Goal: Information Seeking & Learning: Learn about a topic

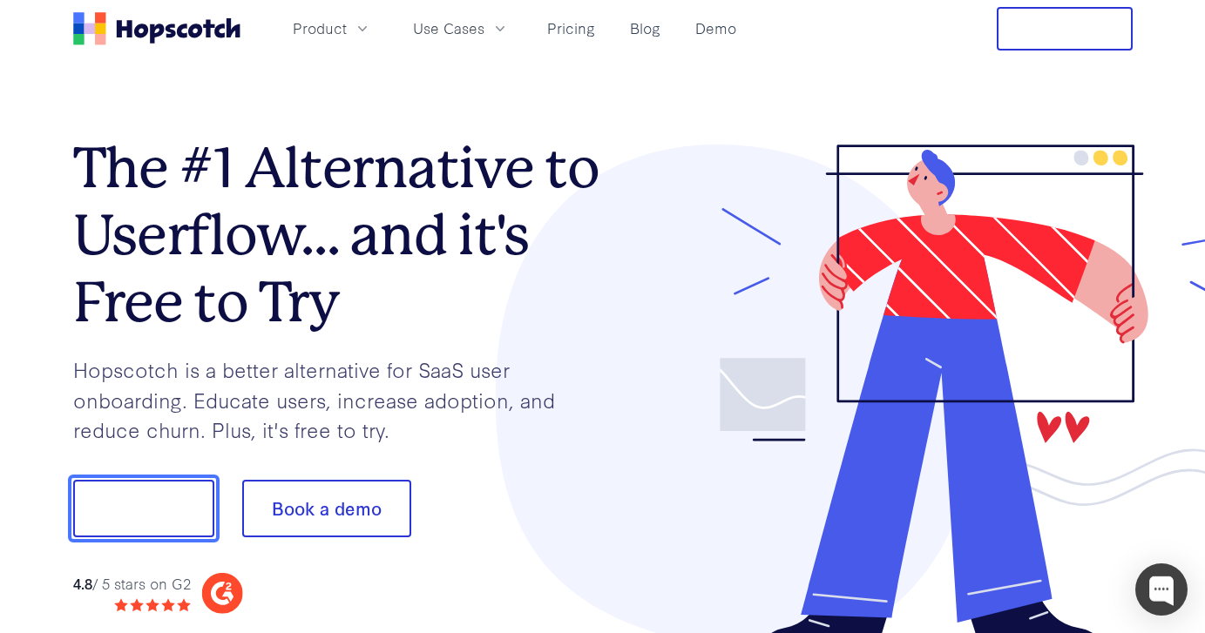
click at [161, 493] on button "Show me!" at bounding box center [143, 508] width 141 height 57
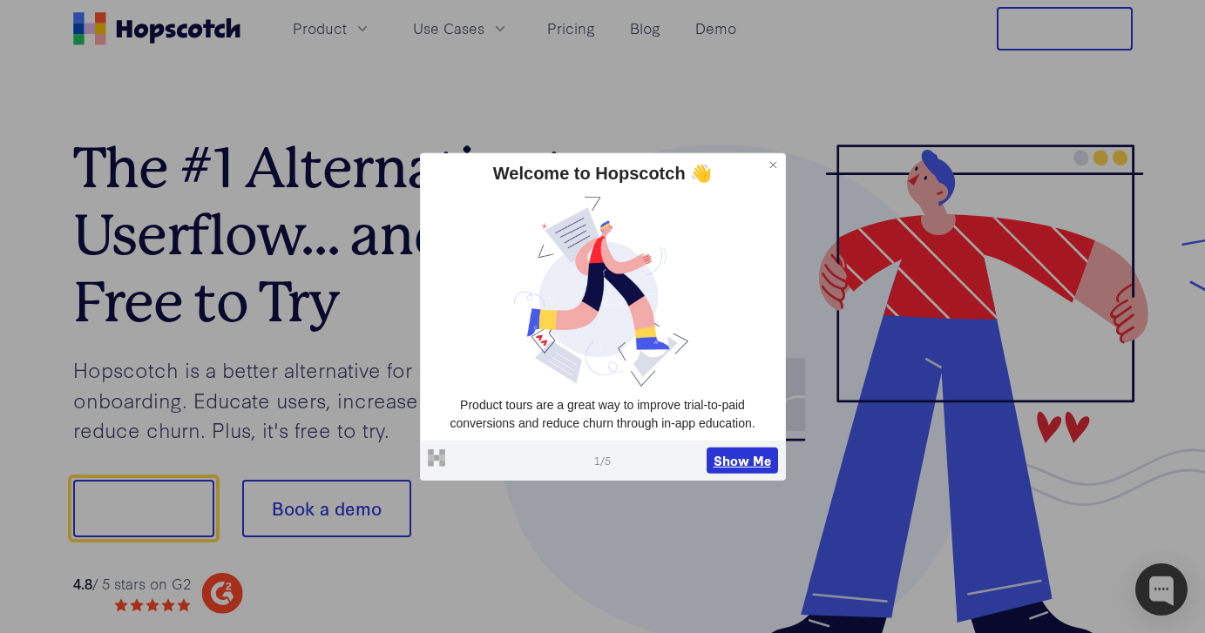
click at [736, 465] on button "Show Me" at bounding box center [742, 461] width 71 height 26
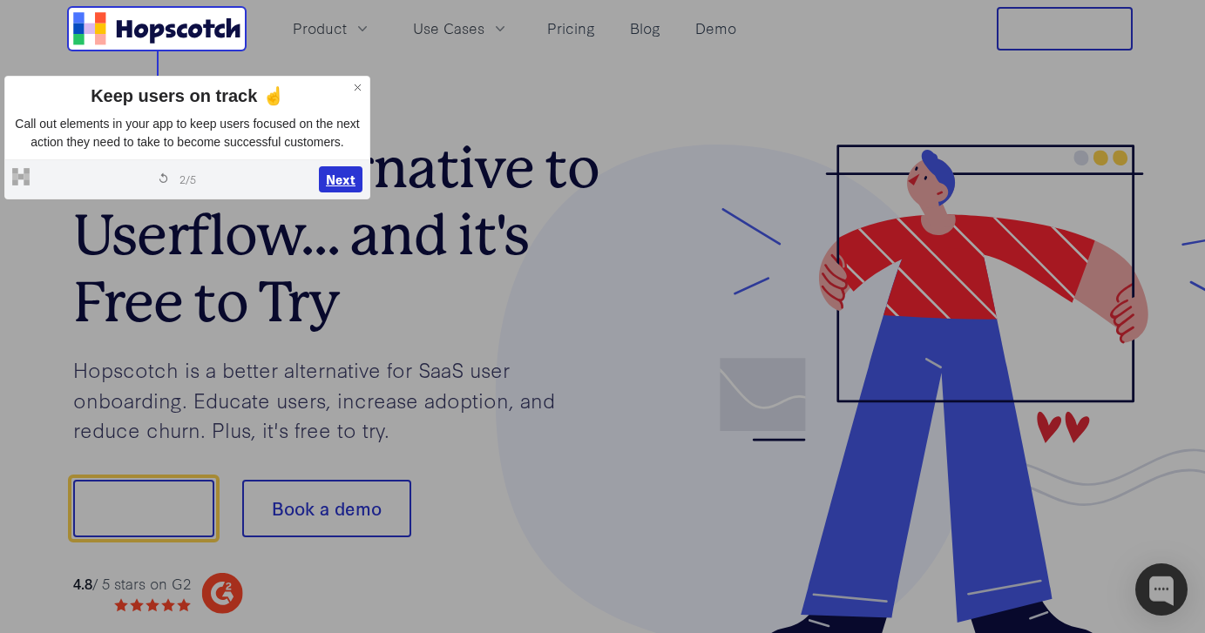
click at [339, 193] on button "Next" at bounding box center [341, 179] width 44 height 26
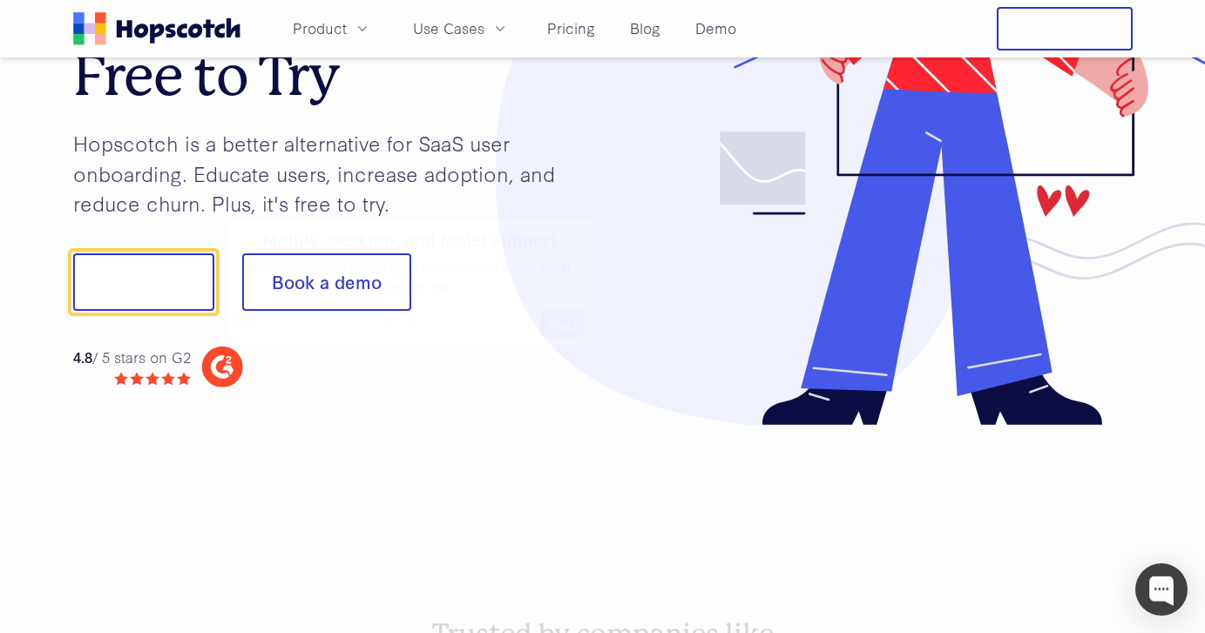
scroll to position [247, 0]
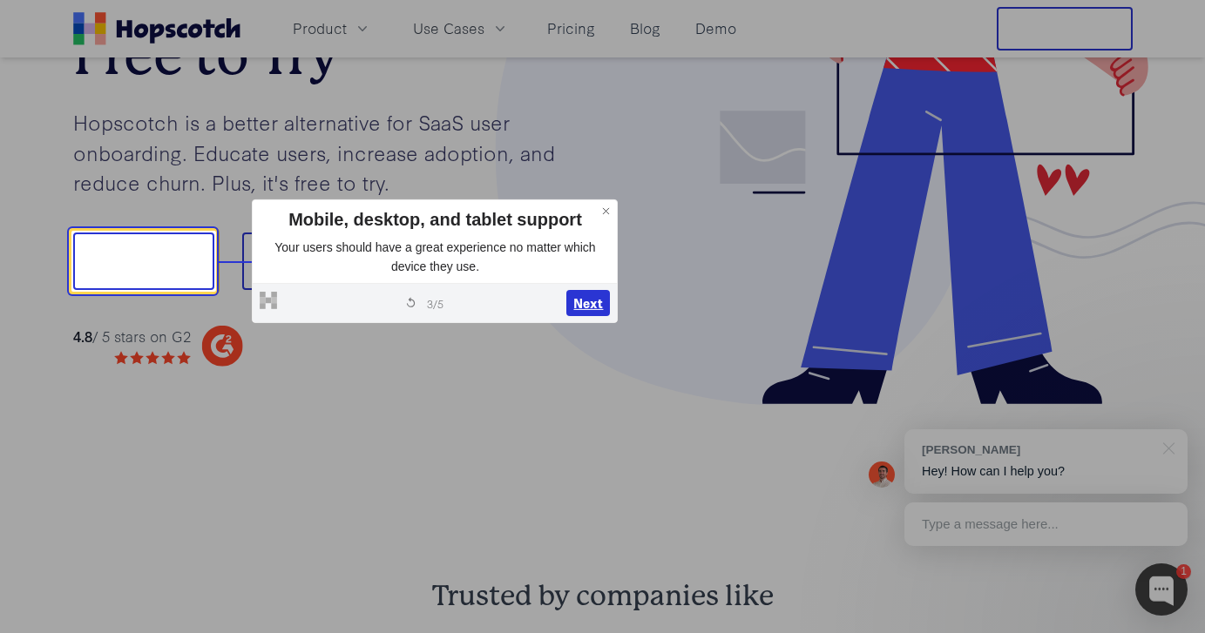
click at [581, 312] on button "Next" at bounding box center [588, 303] width 44 height 26
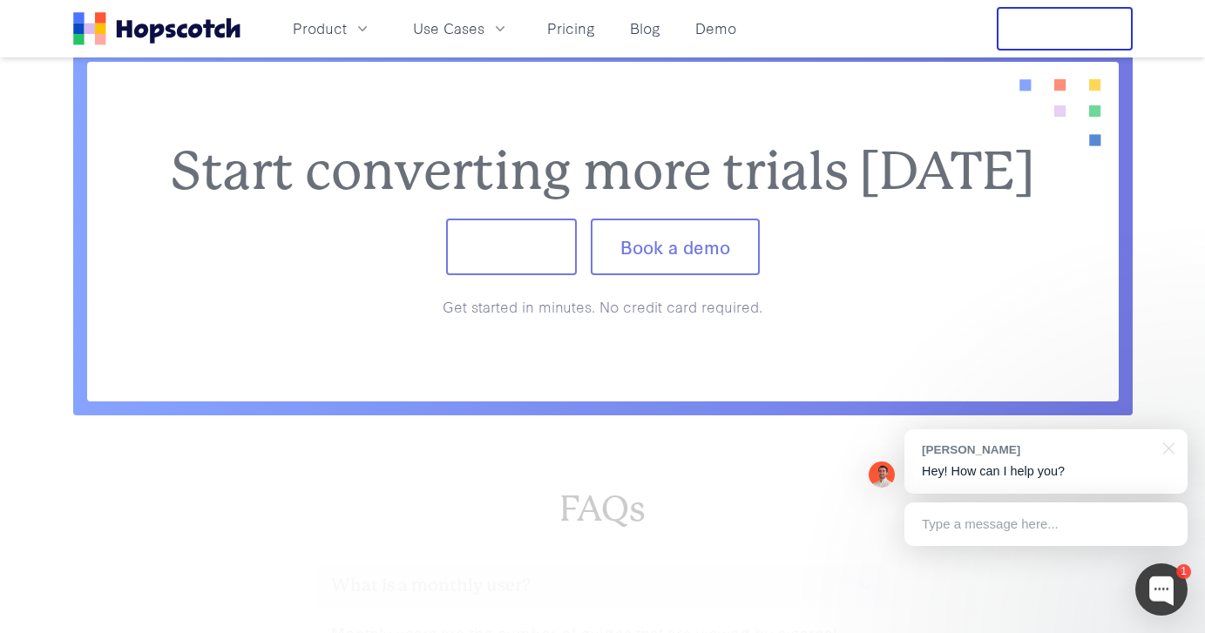
scroll to position [7131, 0]
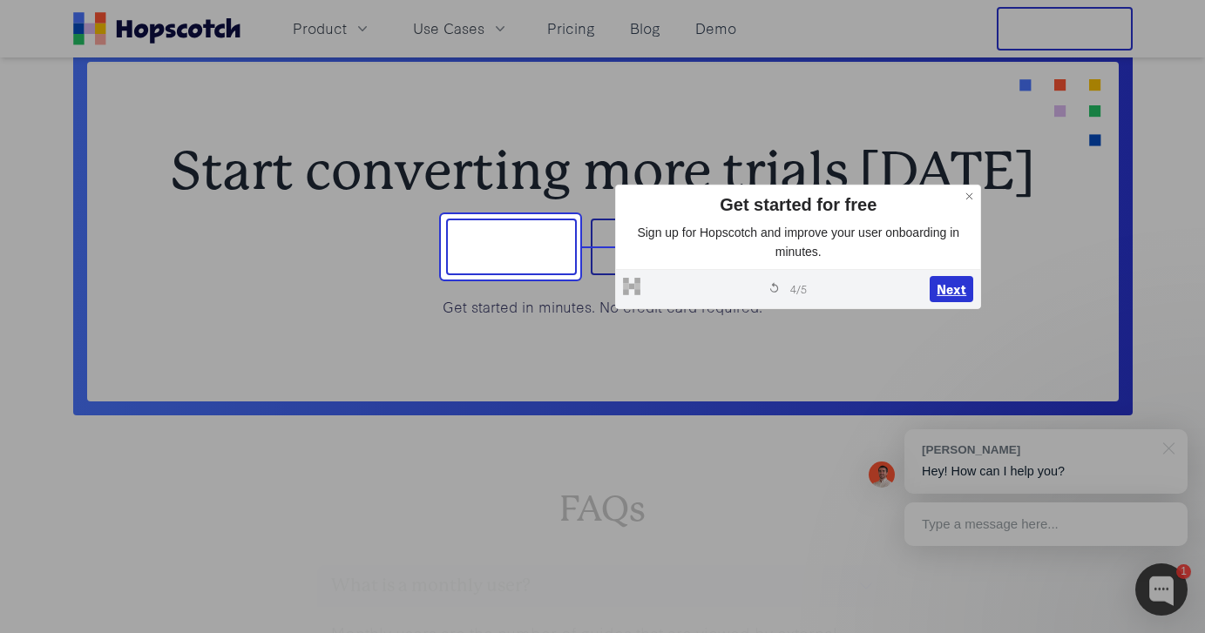
click at [937, 293] on button "Next" at bounding box center [952, 289] width 44 height 26
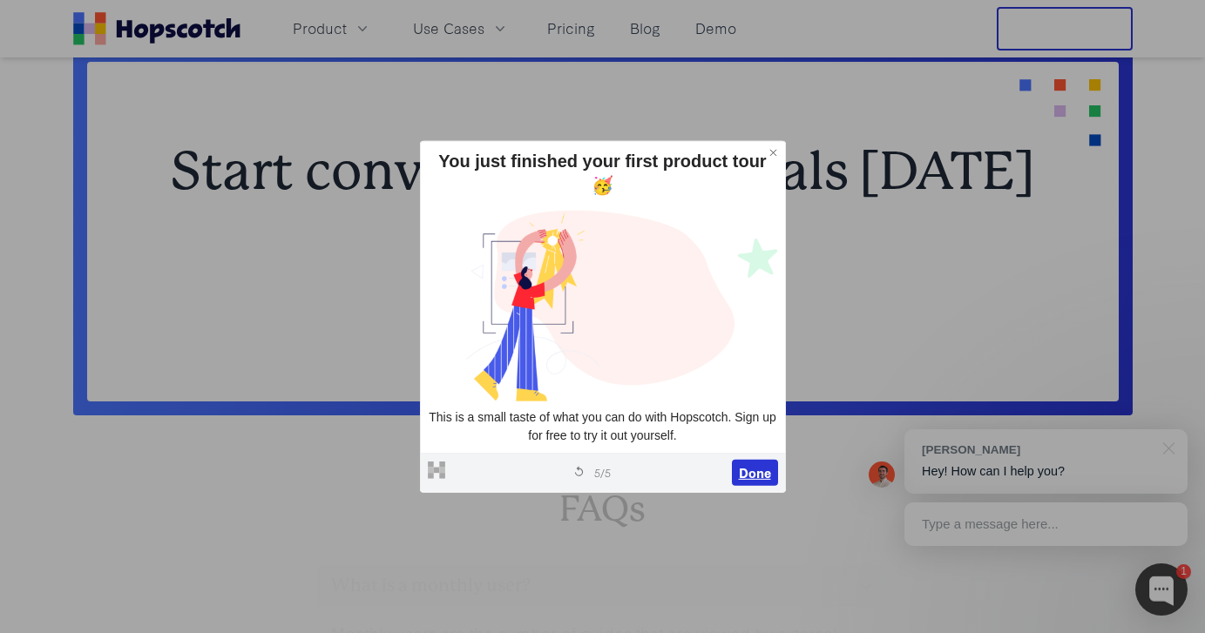
click at [767, 460] on button "Done" at bounding box center [755, 473] width 46 height 26
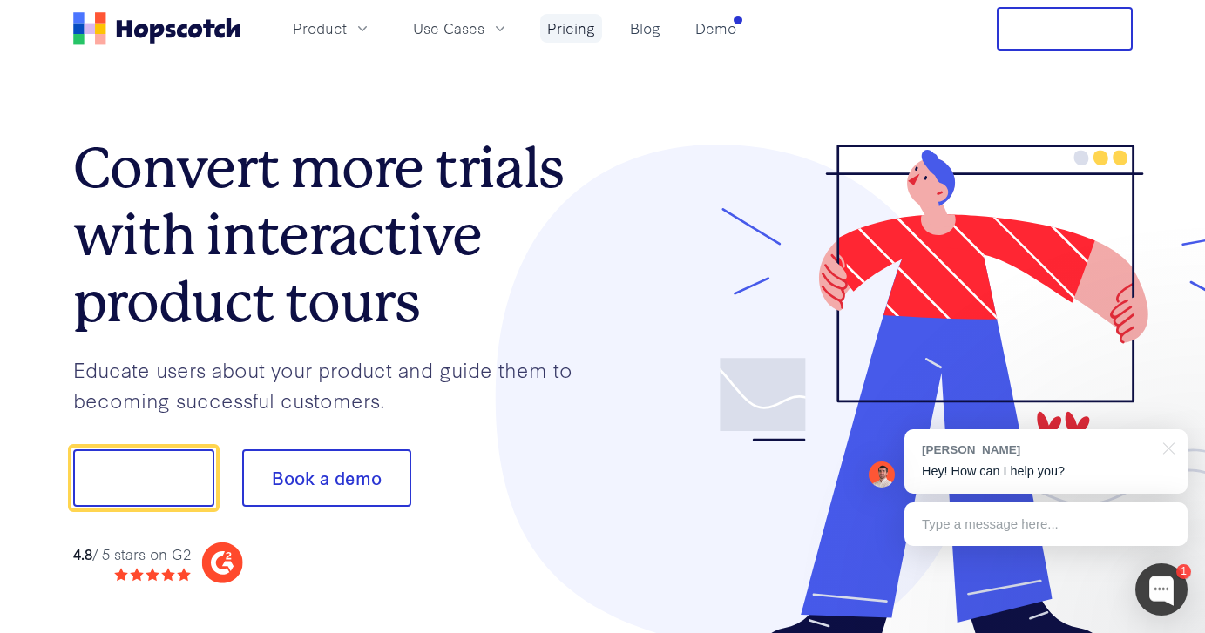
click at [580, 30] on link "Pricing" at bounding box center [571, 28] width 62 height 29
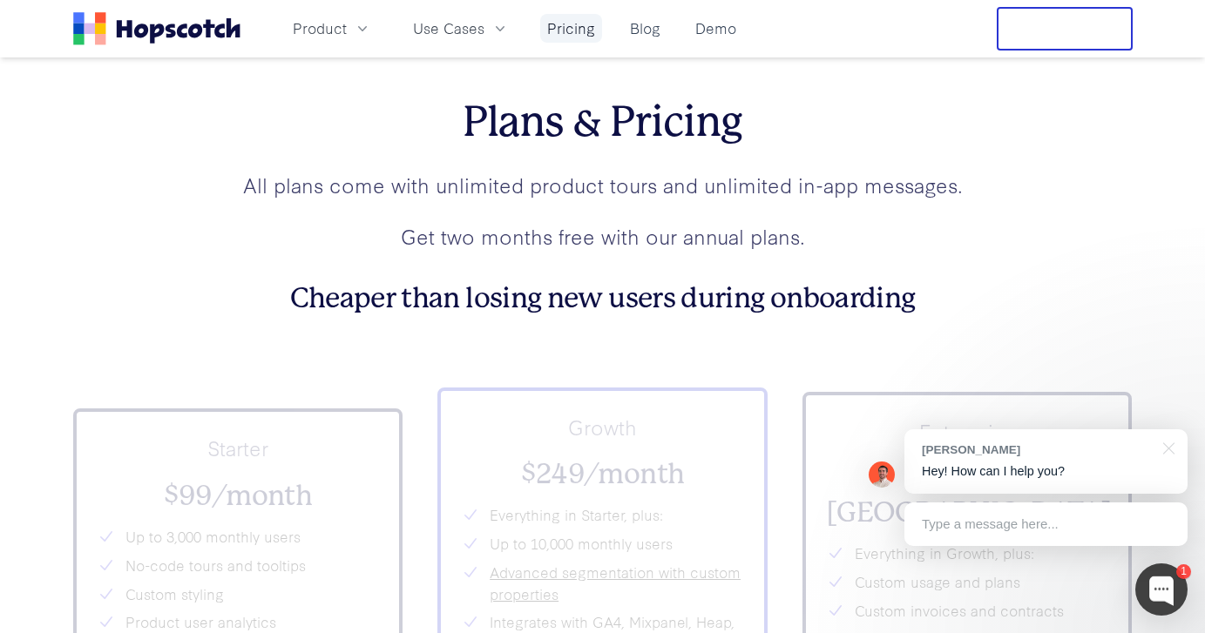
scroll to position [6062, 0]
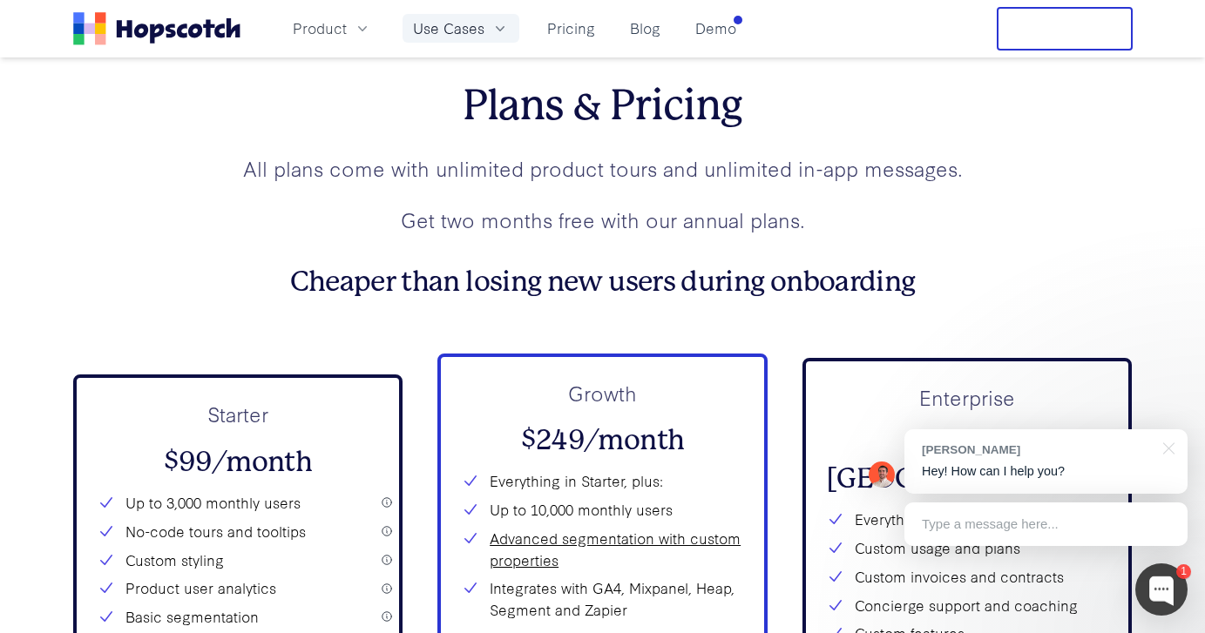
click at [468, 41] on button "Use Cases" at bounding box center [460, 28] width 117 height 29
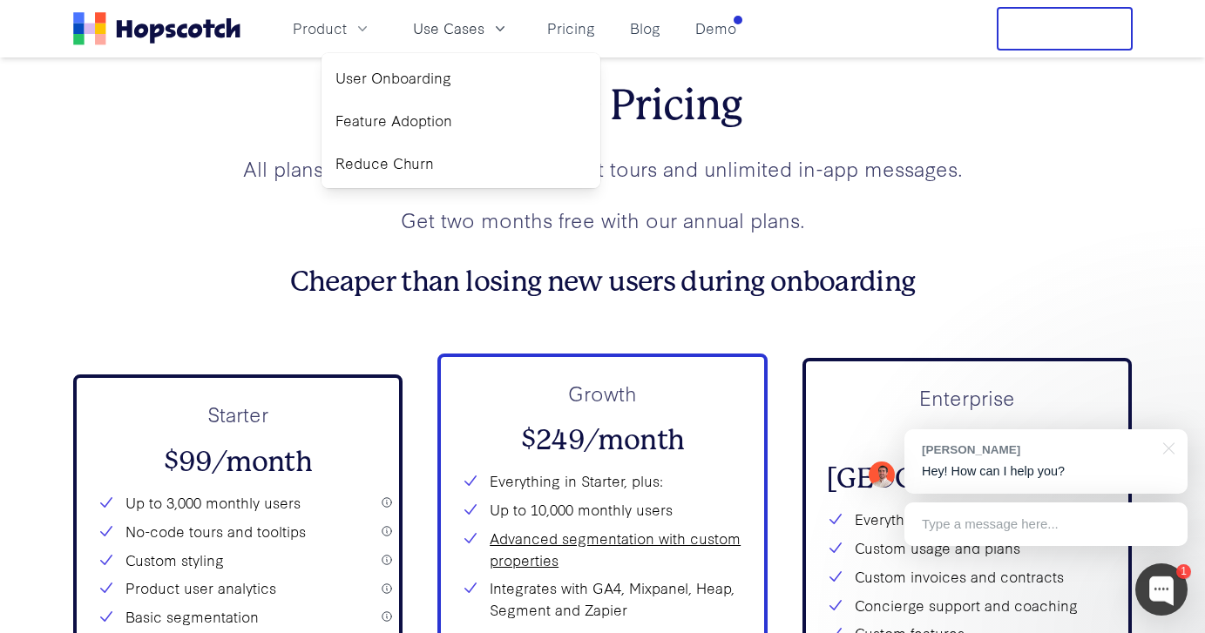
click at [382, 391] on div "Starter $99/month Up to 3,000 monthly users No-code tours and tooltips Custom s…" at bounding box center [238, 606] width 330 height 463
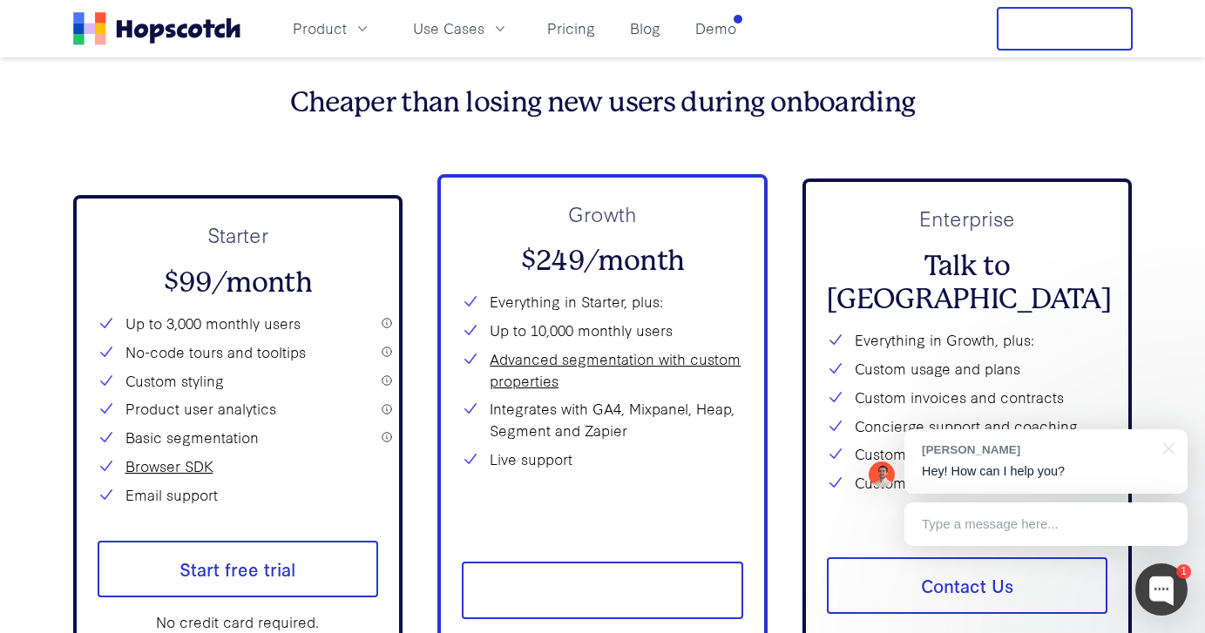
scroll to position [6239, 0]
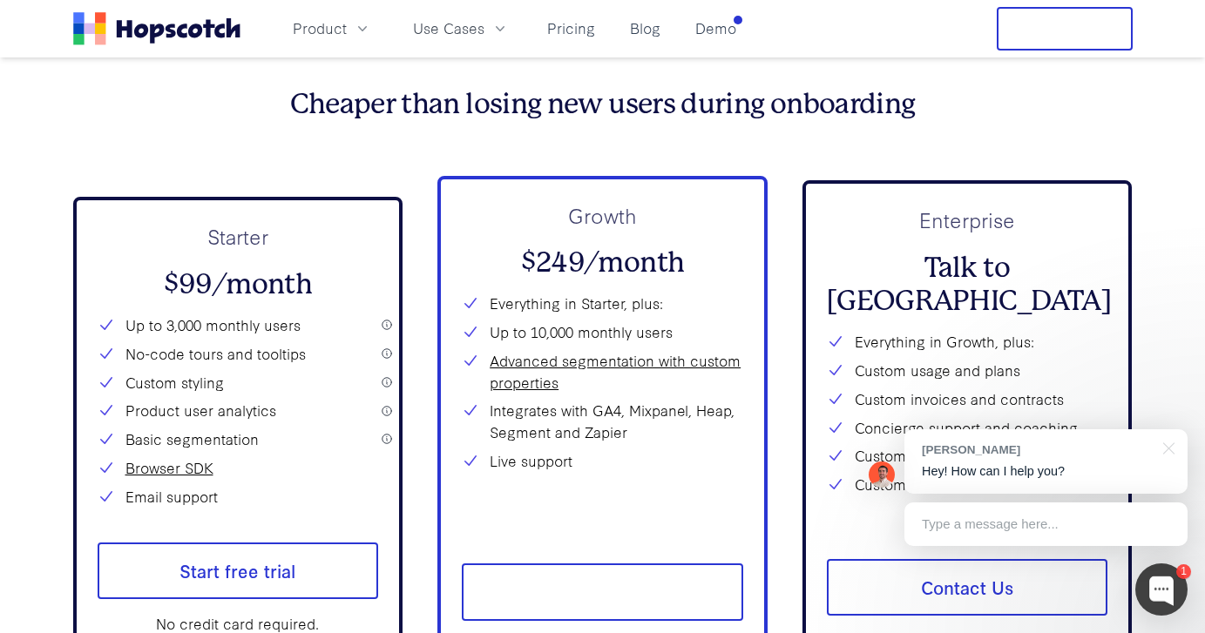
click at [201, 26] on icon "Home" at bounding box center [156, 28] width 167 height 33
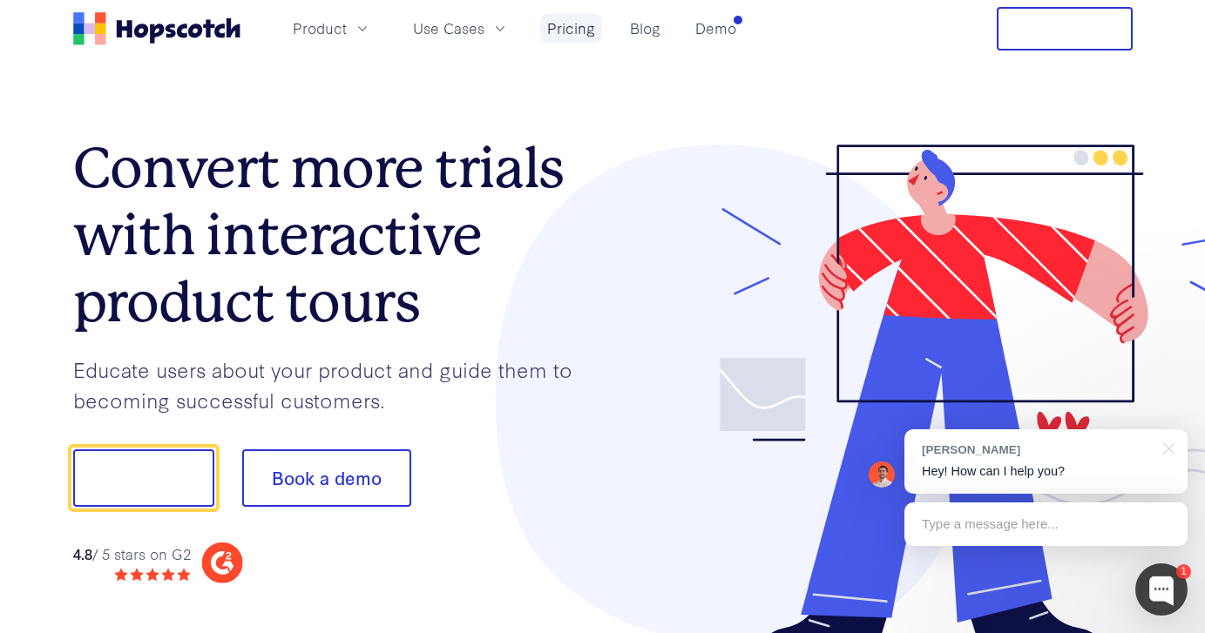
click at [571, 32] on link "Pricing" at bounding box center [571, 28] width 62 height 29
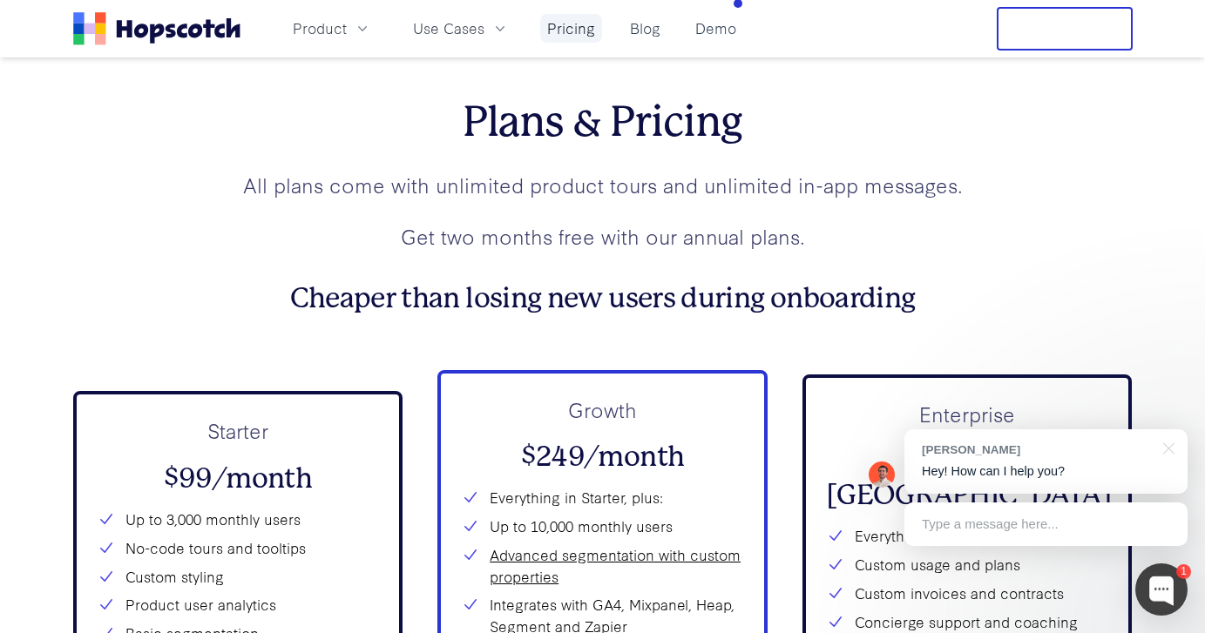
scroll to position [6062, 0]
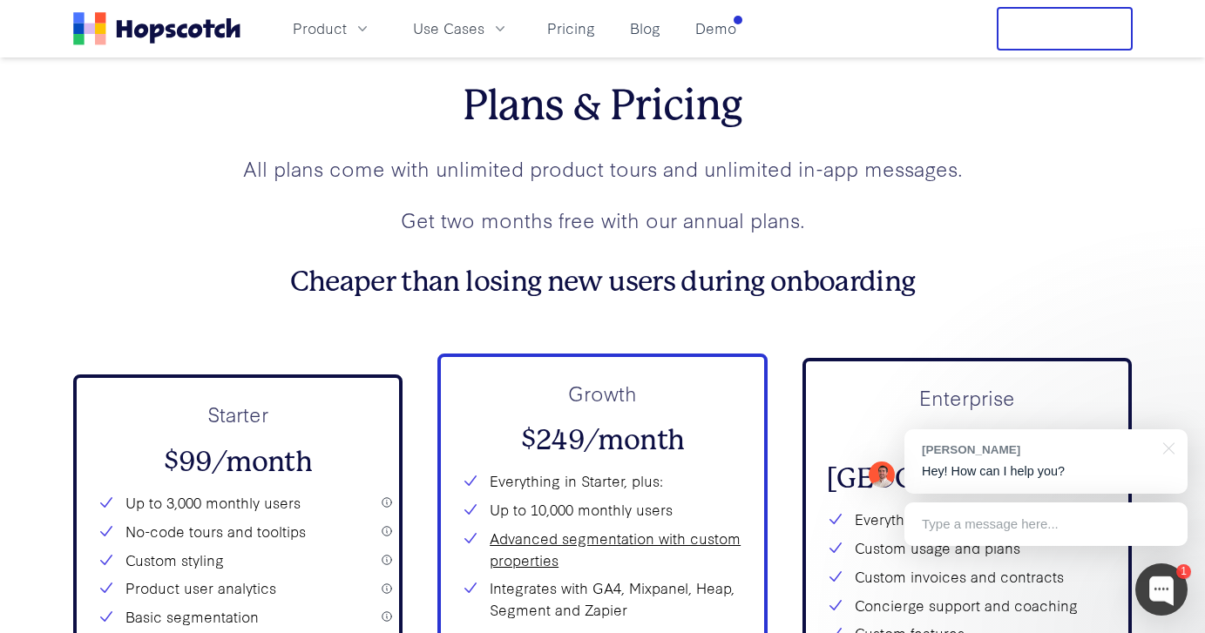
click at [387, 504] on div "Starter $99/month Up to 3,000 monthly users No-code tours and tooltips Custom s…" at bounding box center [238, 606] width 330 height 463
click at [389, 503] on div "Starter $99/month Up to 3,000 monthly users No-code tours and tooltips Custom s…" at bounding box center [238, 606] width 330 height 463
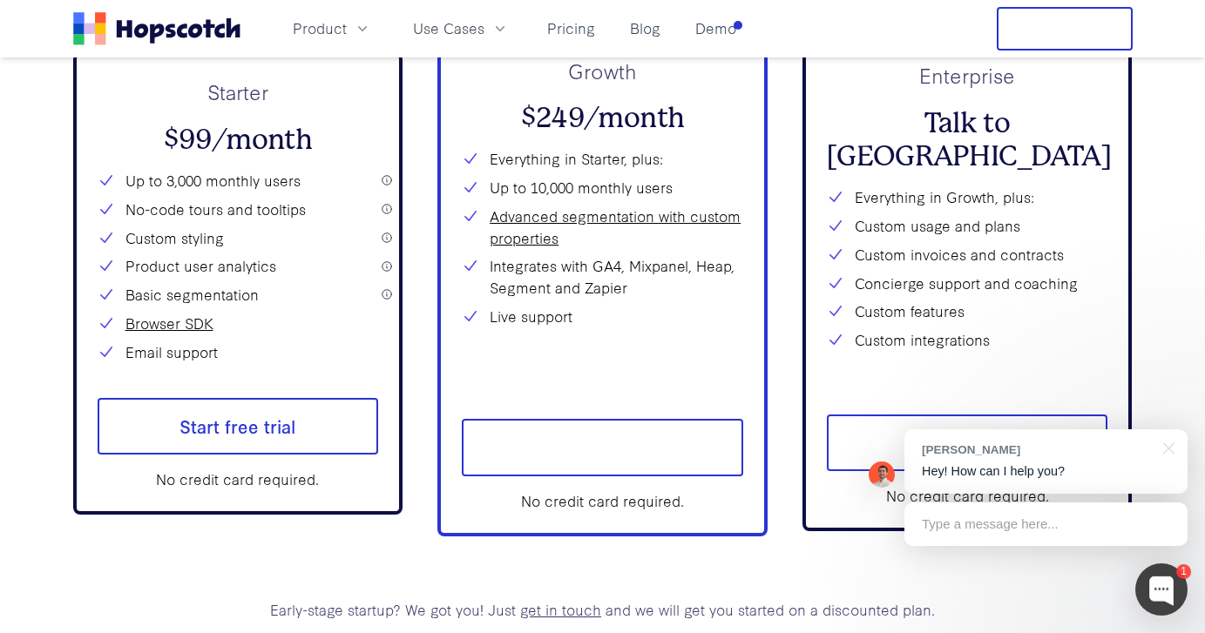
scroll to position [6389, 0]
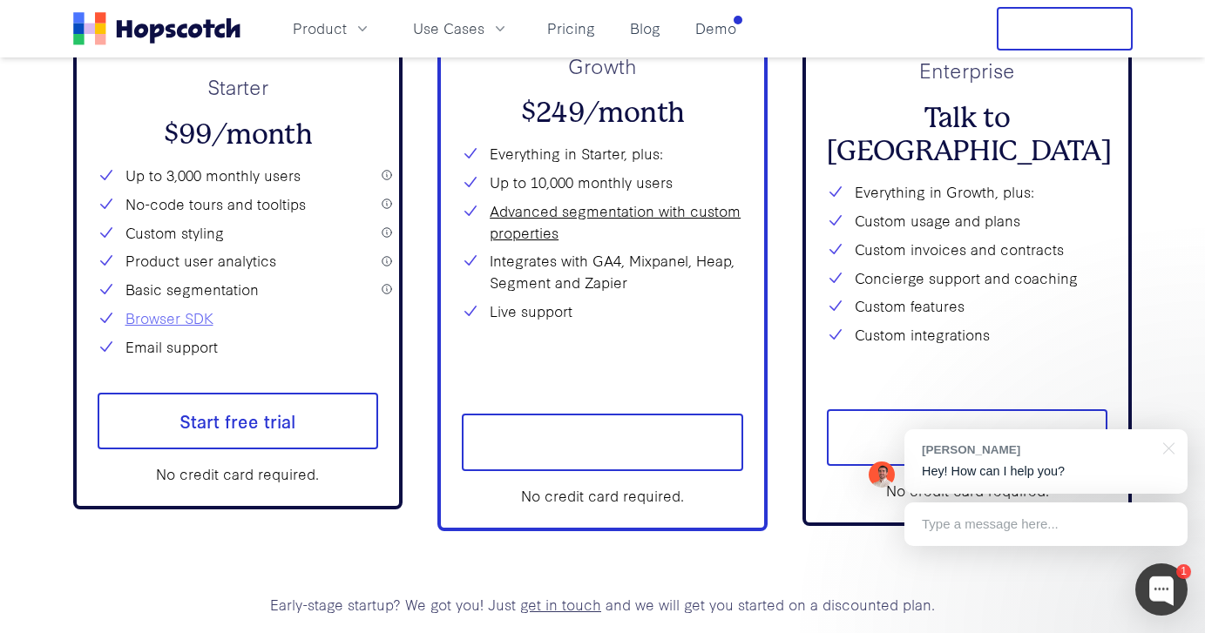
click at [181, 316] on link "Browser SDK" at bounding box center [169, 319] width 88 height 22
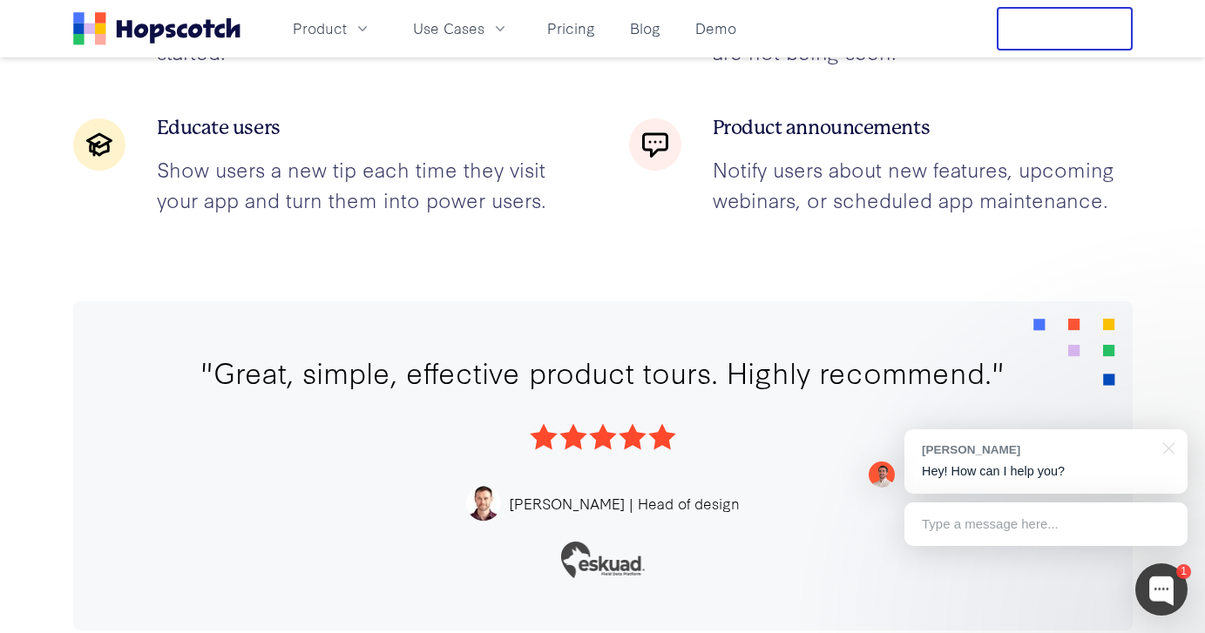
scroll to position [2465, 0]
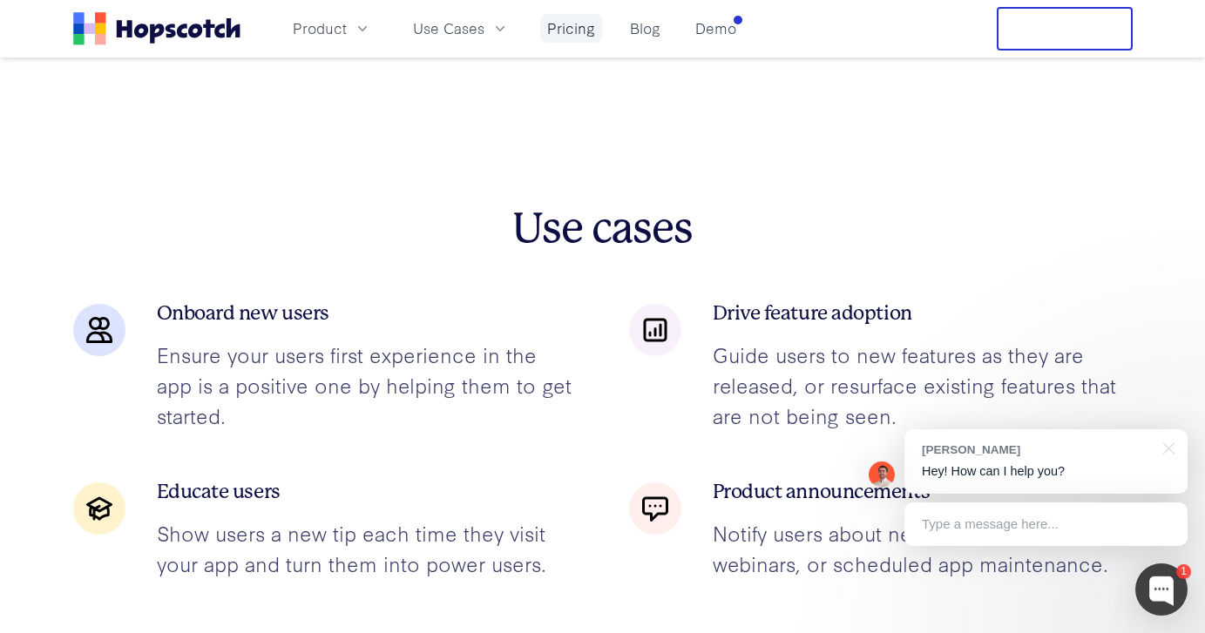
click at [571, 25] on link "Pricing" at bounding box center [571, 28] width 62 height 29
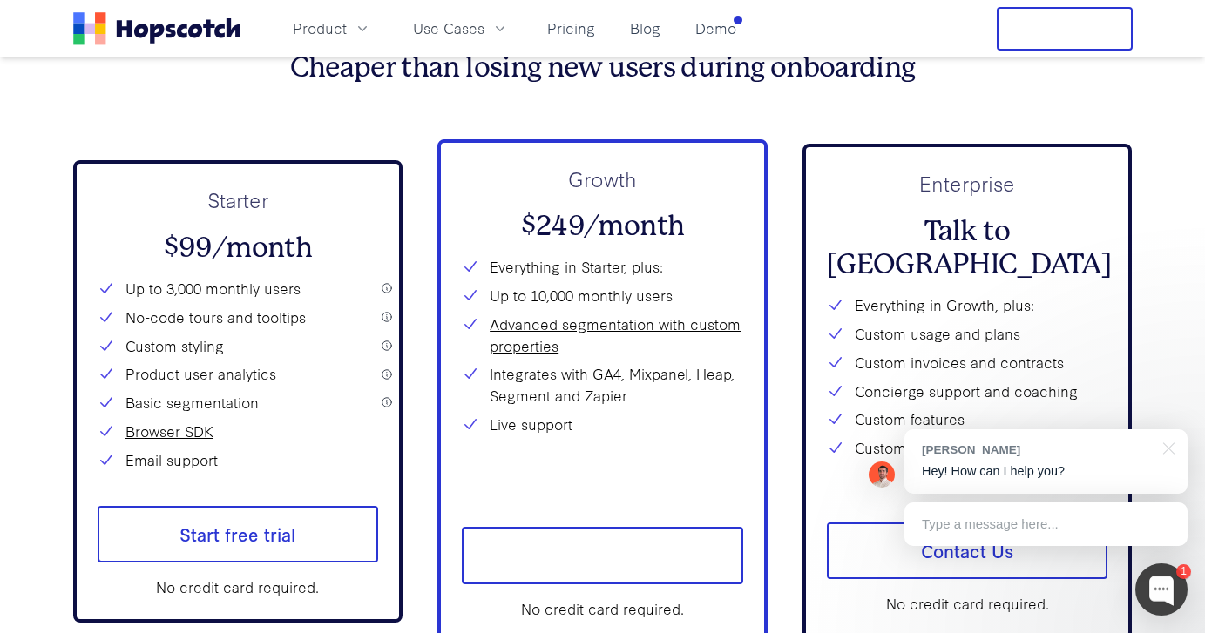
scroll to position [6275, 0]
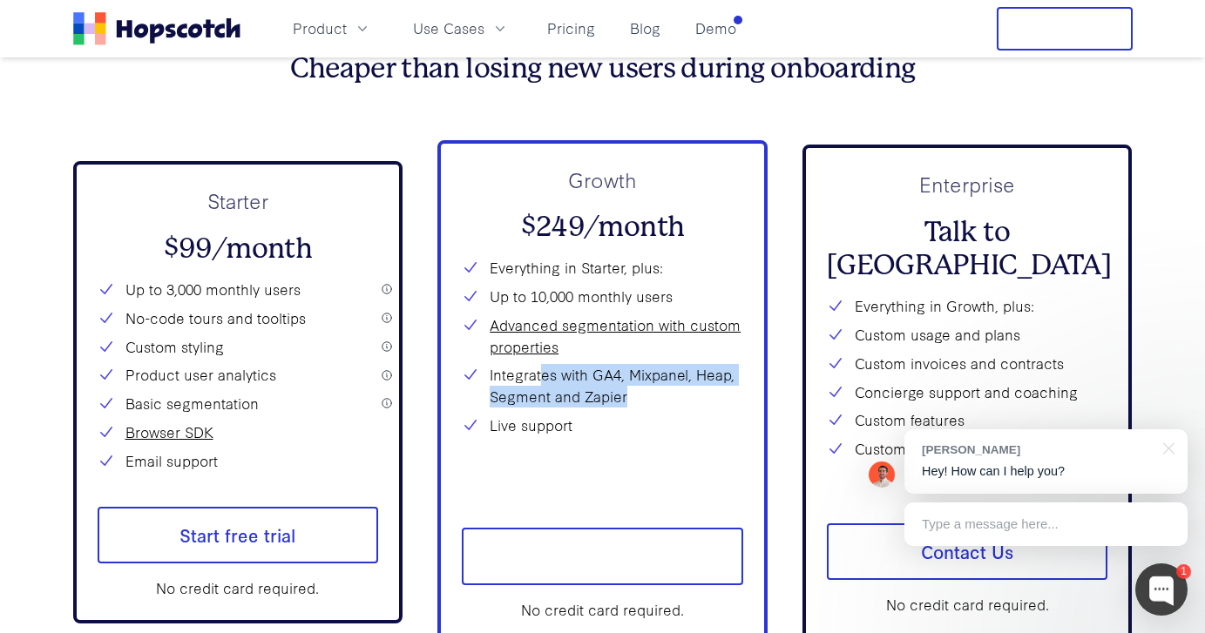
drag, startPoint x: 543, startPoint y: 381, endPoint x: 663, endPoint y: 454, distance: 140.7
click at [663, 453] on div "Everything in Starter, plus: Up to 10,000 monthly users Advanced segmentation w…" at bounding box center [602, 375] width 281 height 236
click at [663, 454] on div at bounding box center [602, 454] width 281 height 22
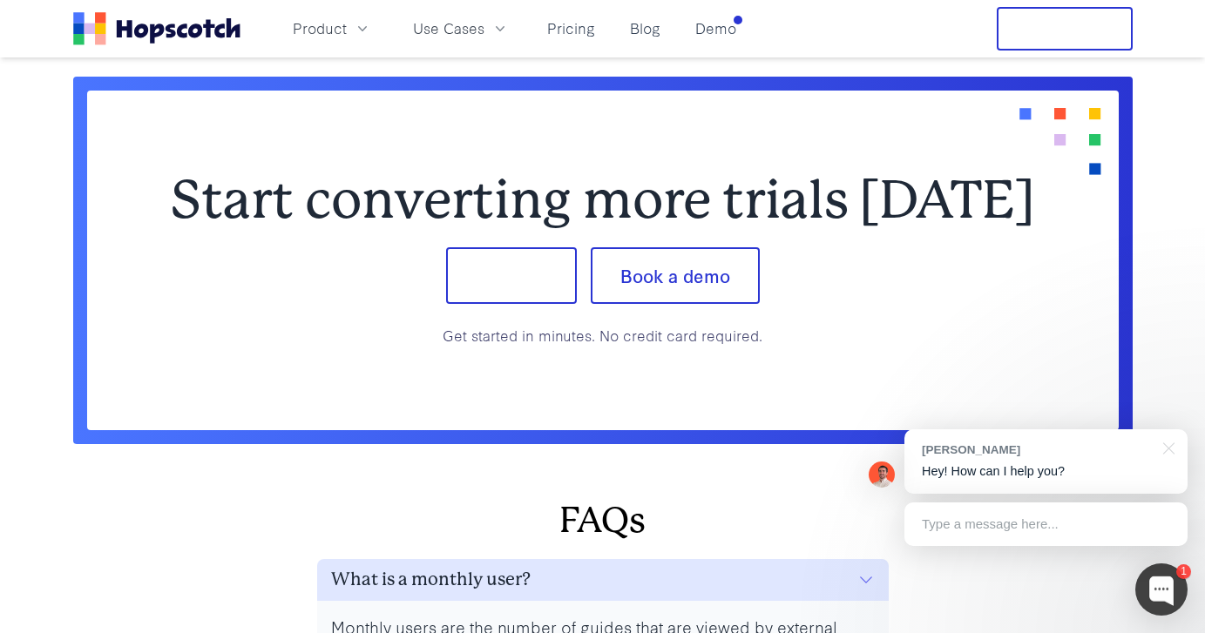
scroll to position [7101, 0]
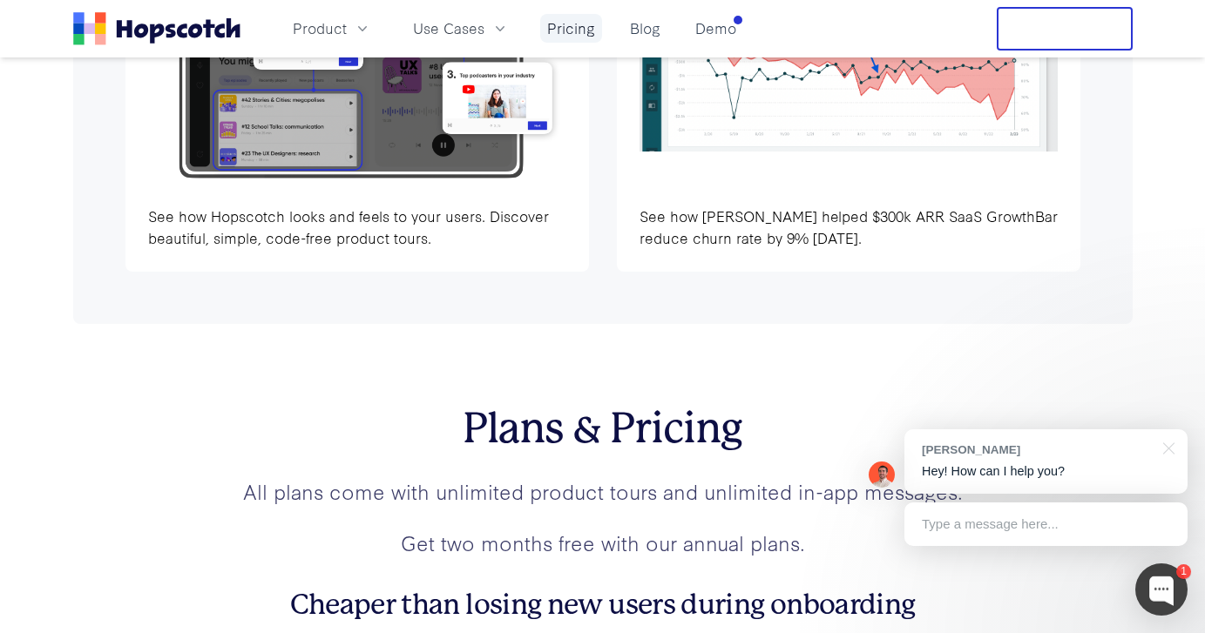
click at [571, 29] on link "Pricing" at bounding box center [571, 28] width 62 height 29
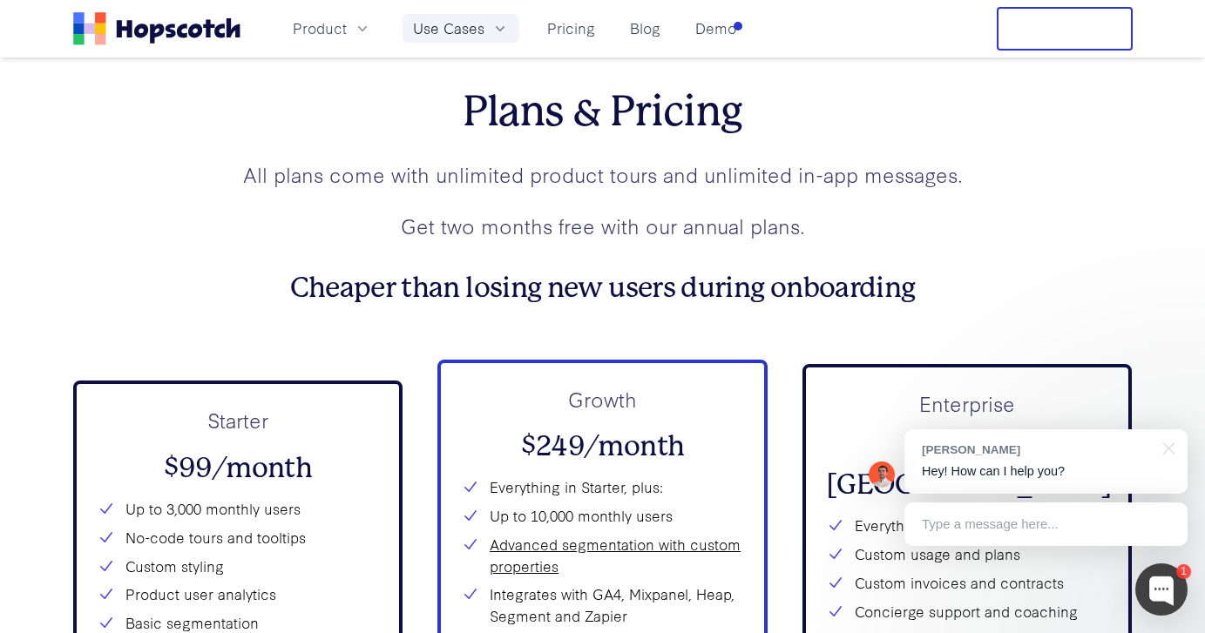
scroll to position [6062, 0]
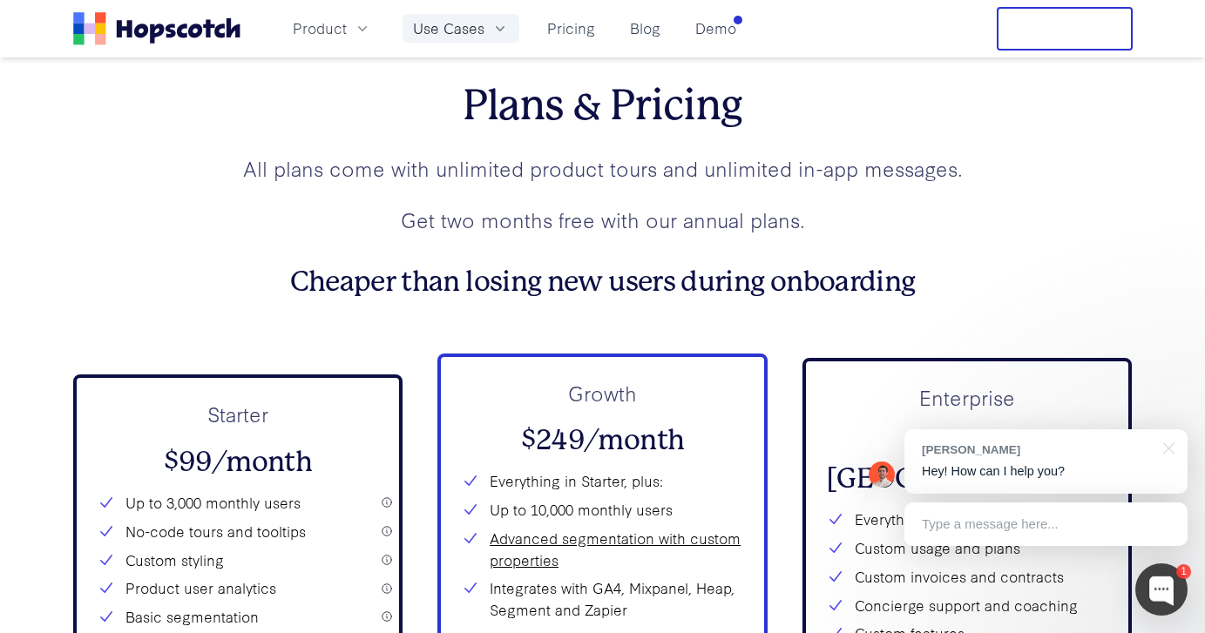
click at [451, 24] on span "Use Cases" at bounding box center [448, 28] width 71 height 22
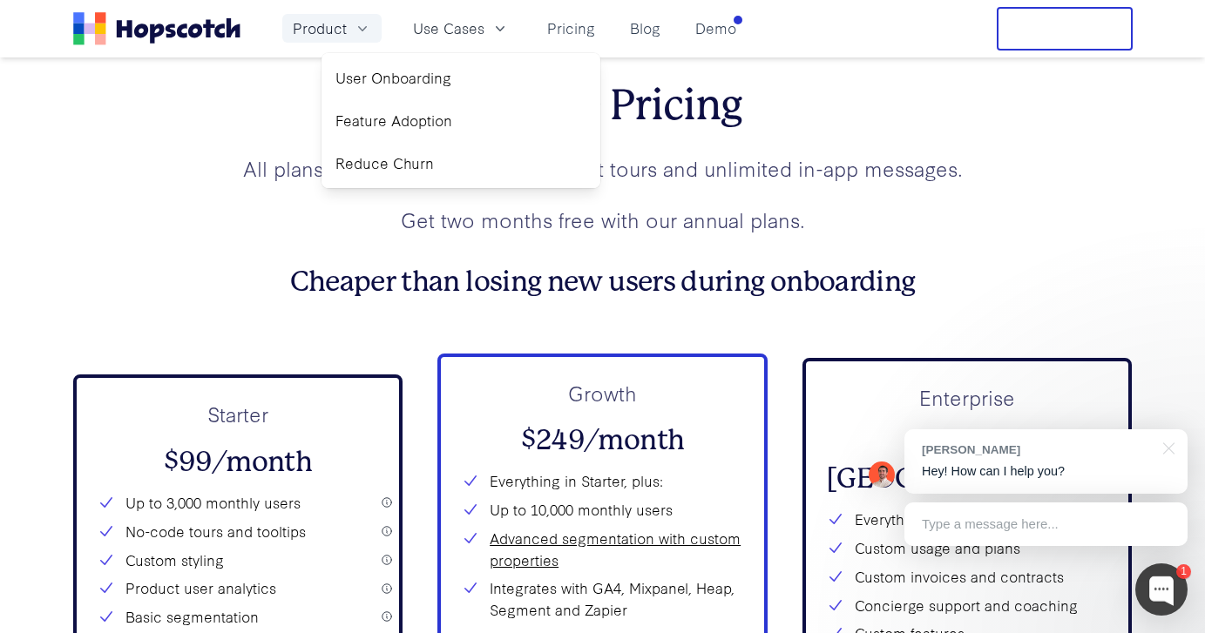
click at [313, 20] on span "Product" at bounding box center [320, 28] width 54 height 22
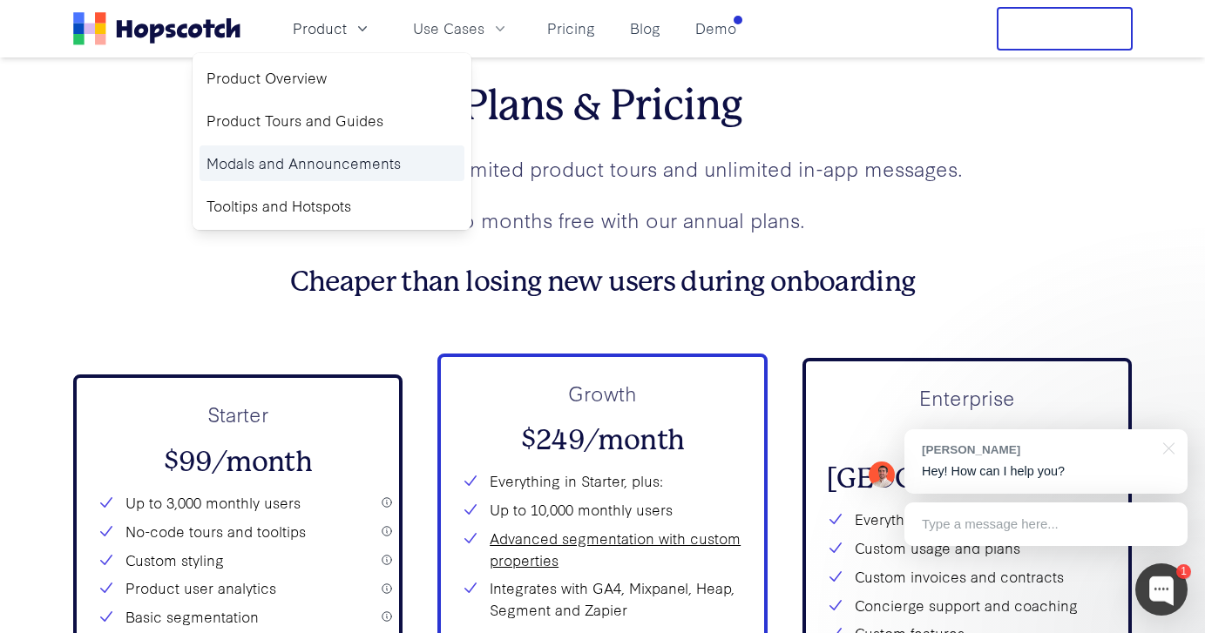
click at [302, 159] on link "Modals and Announcements" at bounding box center [331, 163] width 265 height 36
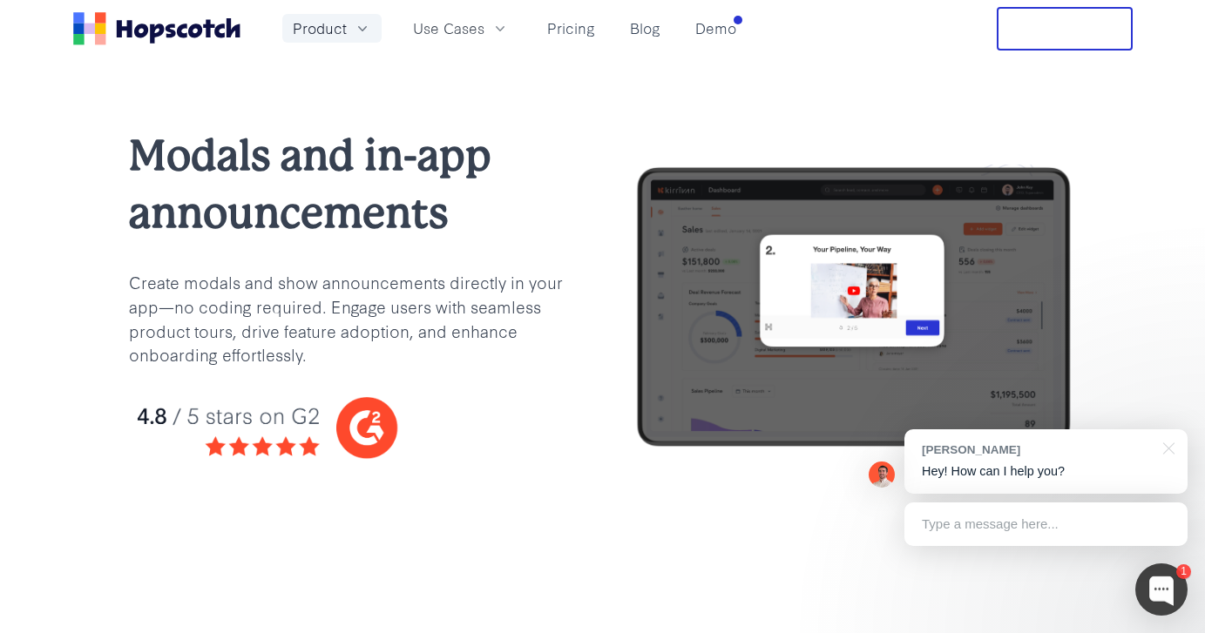
click at [324, 28] on span "Product" at bounding box center [320, 28] width 54 height 22
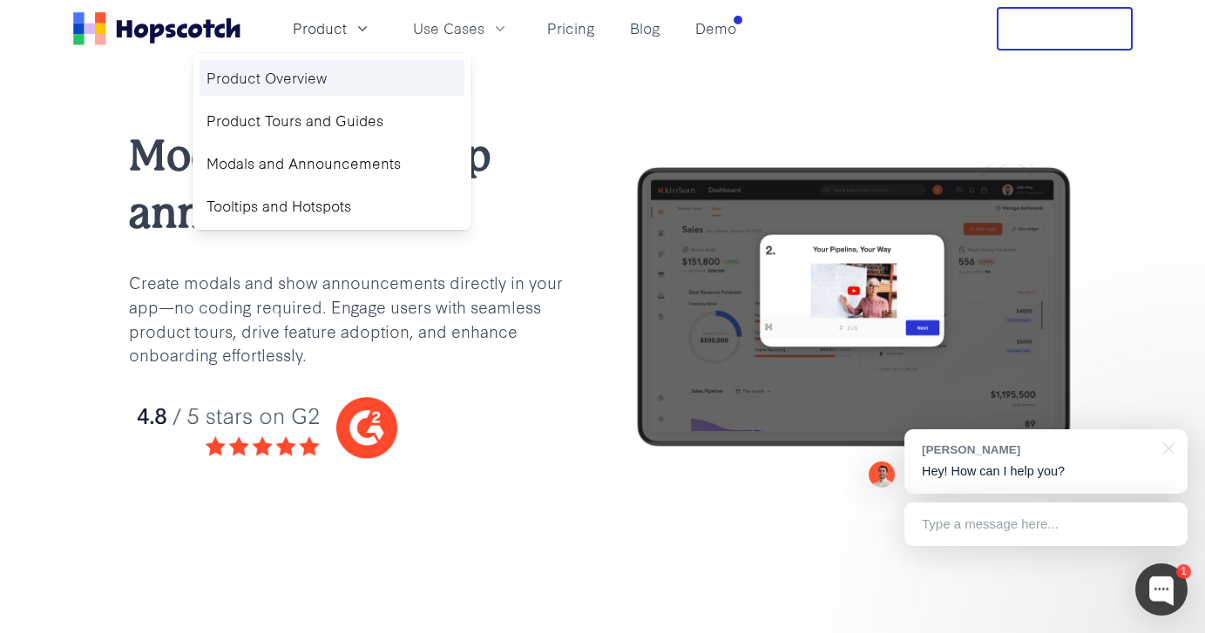
click at [326, 84] on link "Product Overview" at bounding box center [331, 78] width 265 height 36
